Goal: Task Accomplishment & Management: Manage account settings

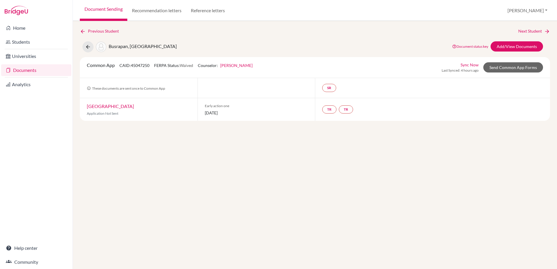
click at [82, 34] on div "Previous Student Next Student Busrapan, Pran Document status key TR Requirement…" at bounding box center [315, 74] width 470 height 93
click at [83, 33] on icon at bounding box center [83, 32] width 6 height 6
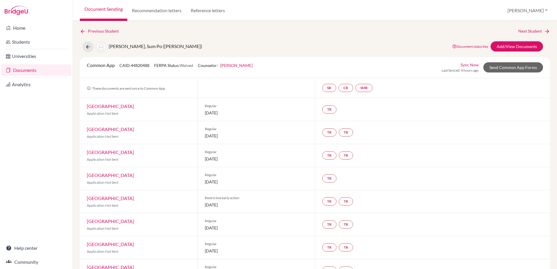
click at [34, 68] on link "Documents" at bounding box center [36, 70] width 70 height 12
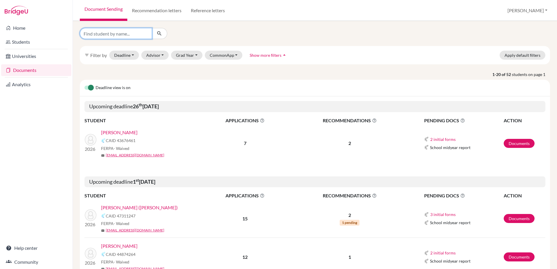
click at [122, 32] on input "Find student by name..." at bounding box center [116, 33] width 72 height 11
type input "bhag"
click button "submit" at bounding box center [159, 33] width 15 height 11
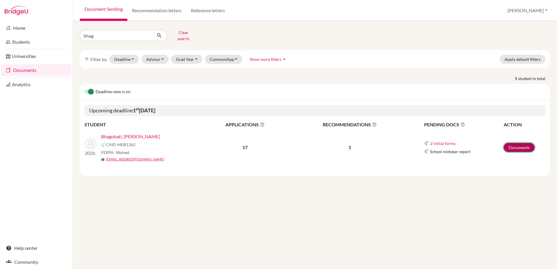
click at [515, 143] on link "Documents" at bounding box center [519, 147] width 31 height 9
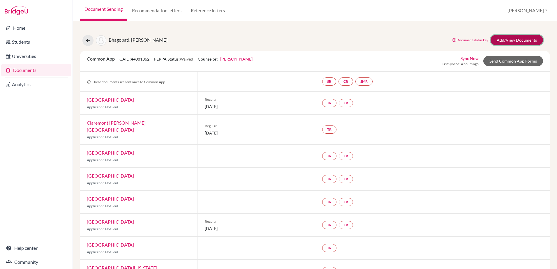
click at [510, 41] on link "Add/View Documents" at bounding box center [517, 40] width 52 height 10
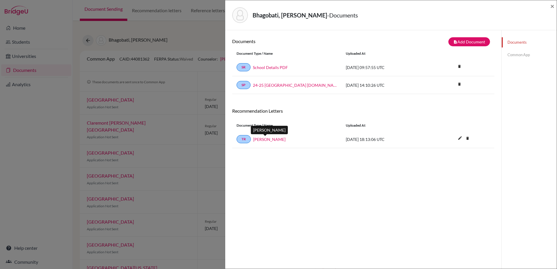
click at [273, 140] on link "[PERSON_NAME]" at bounding box center [269, 139] width 32 height 6
click at [553, 5] on span "×" at bounding box center [552, 6] width 4 height 8
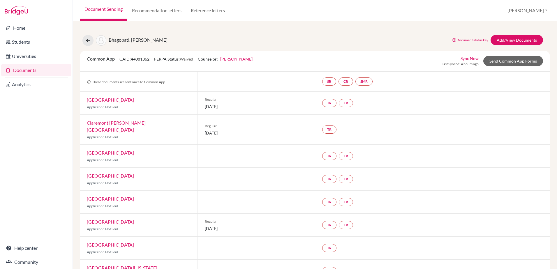
click at [114, 5] on link "Document Sending" at bounding box center [103, 10] width 47 height 21
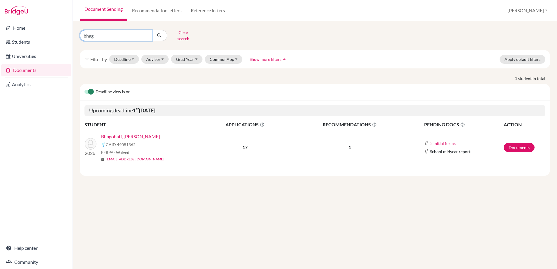
drag, startPoint x: 107, startPoint y: 34, endPoint x: 81, endPoint y: 34, distance: 26.2
click at [81, 34] on input "bhag" at bounding box center [116, 35] width 72 height 11
type input "edis"
click button "submit" at bounding box center [159, 35] width 15 height 11
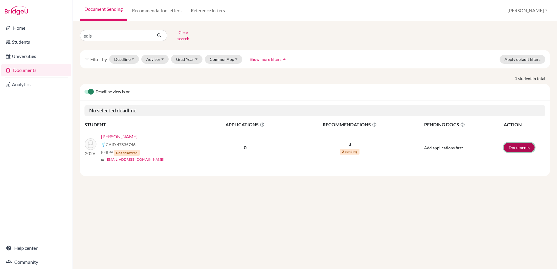
click at [512, 143] on link "Documents" at bounding box center [519, 147] width 31 height 9
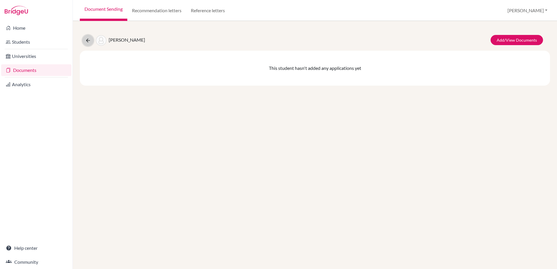
click at [86, 42] on icon at bounding box center [88, 41] width 6 height 6
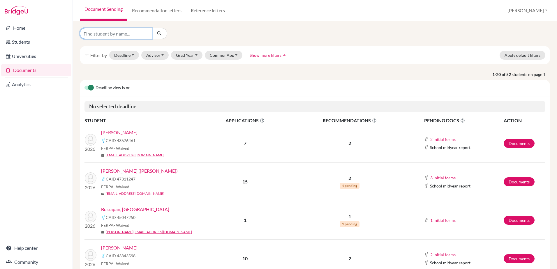
click at [106, 35] on input "Find student by name..." at bounding box center [116, 33] width 72 height 11
type input "edis"
click button "submit" at bounding box center [159, 33] width 15 height 11
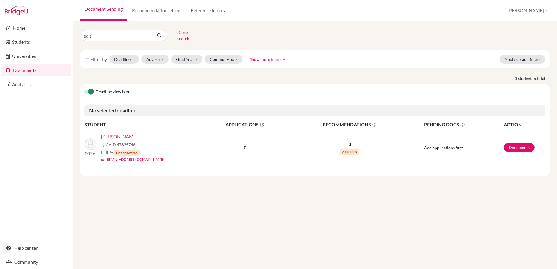
click at [123, 134] on link "[PERSON_NAME]" at bounding box center [119, 136] width 36 height 7
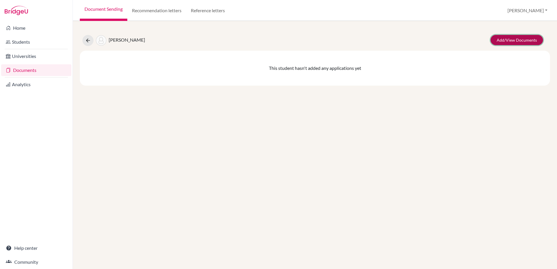
click at [517, 44] on link "Add/View Documents" at bounding box center [517, 40] width 52 height 10
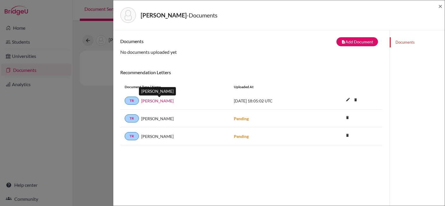
click at [174, 101] on link "[PERSON_NAME]" at bounding box center [157, 101] width 32 height 6
